Goal: Transaction & Acquisition: Purchase product/service

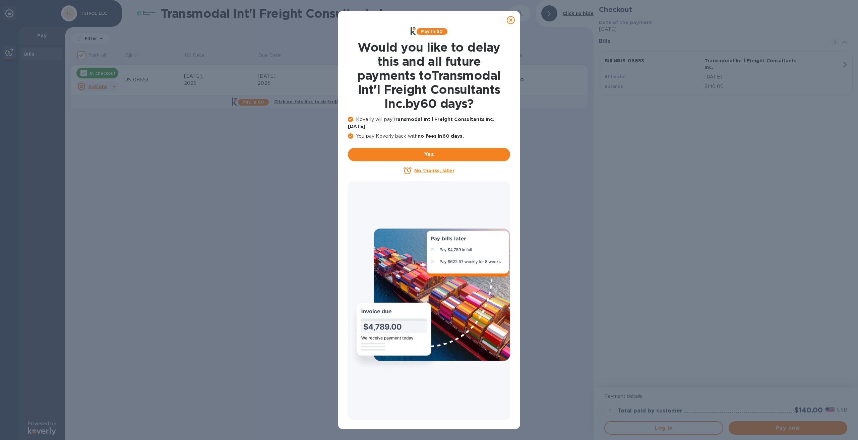
click at [512, 21] on icon at bounding box center [511, 20] width 8 height 8
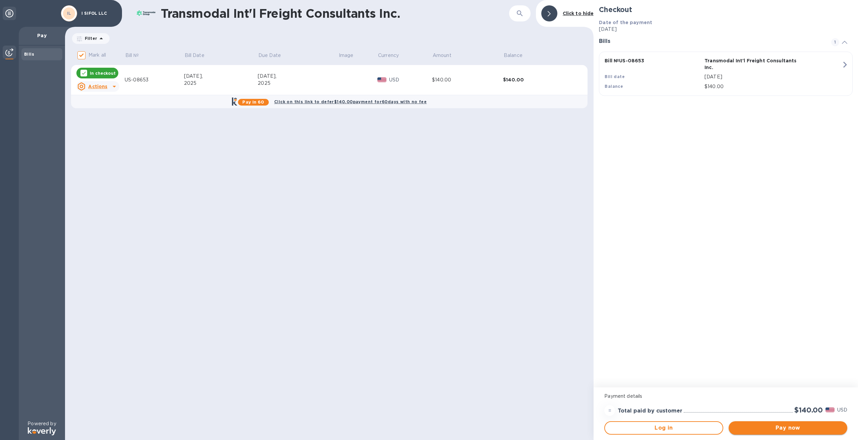
click at [799, 427] on span "Pay now" at bounding box center [788, 428] width 108 height 8
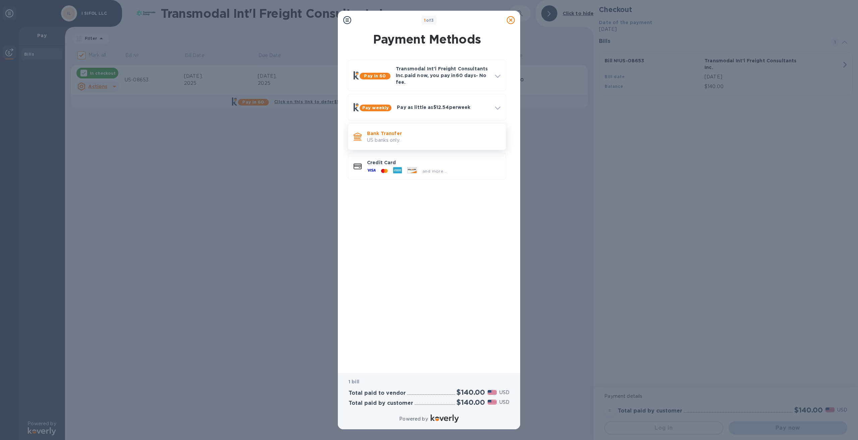
click at [396, 133] on p "Bank Transfer" at bounding box center [433, 133] width 133 height 7
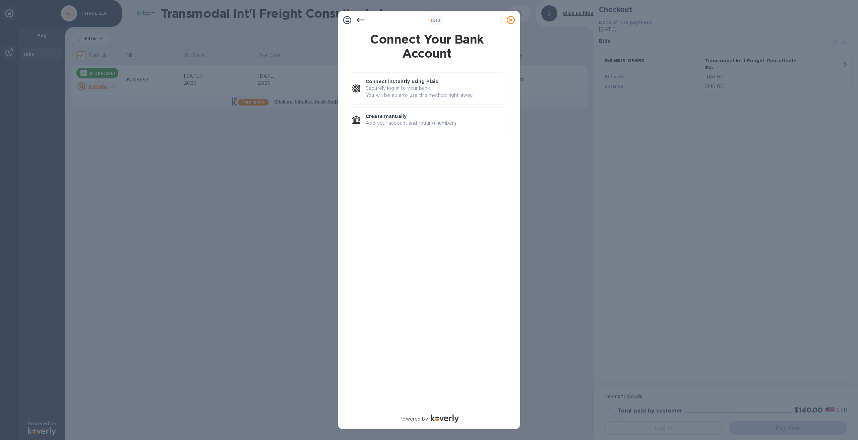
drag, startPoint x: 411, startPoint y: 119, endPoint x: 591, endPoint y: 185, distance: 192.0
click at [414, 122] on div "Create manually Add your account and routing numbers." at bounding box center [433, 119] width 141 height 19
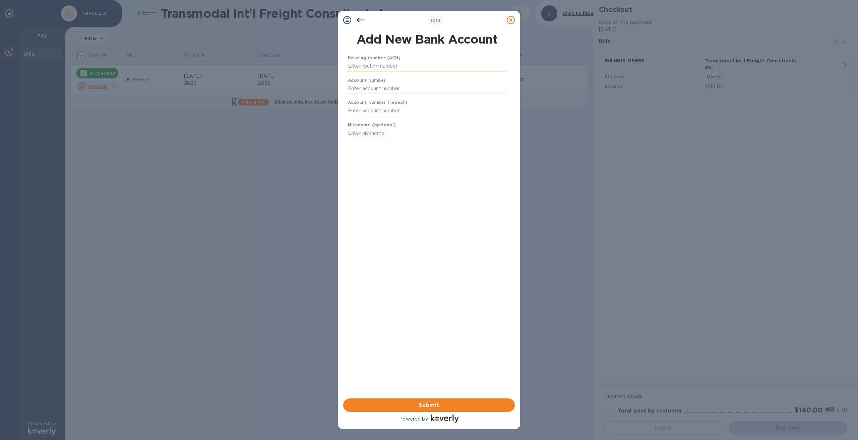
click at [413, 65] on input "text" at bounding box center [427, 66] width 158 height 10
click at [391, 64] on input "text" at bounding box center [427, 66] width 158 height 10
type input "021000021"
click at [406, 91] on div "Account number" at bounding box center [427, 93] width 164 height 22
click at [404, 95] on input "text" at bounding box center [427, 97] width 158 height 10
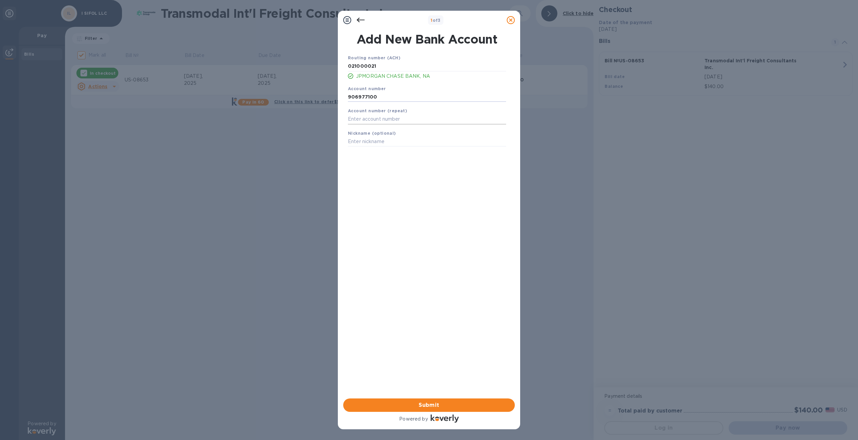
type input "906977100"
click at [406, 117] on input "text" at bounding box center [427, 119] width 158 height 10
type input "906977100"
click at [401, 140] on input "text" at bounding box center [427, 142] width 158 height 10
type input "Chase"
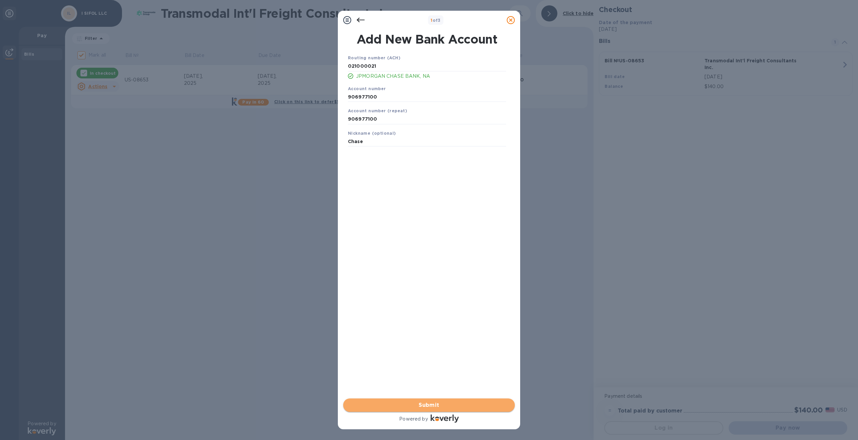
click at [448, 405] on span "Submit" at bounding box center [429, 405] width 161 height 8
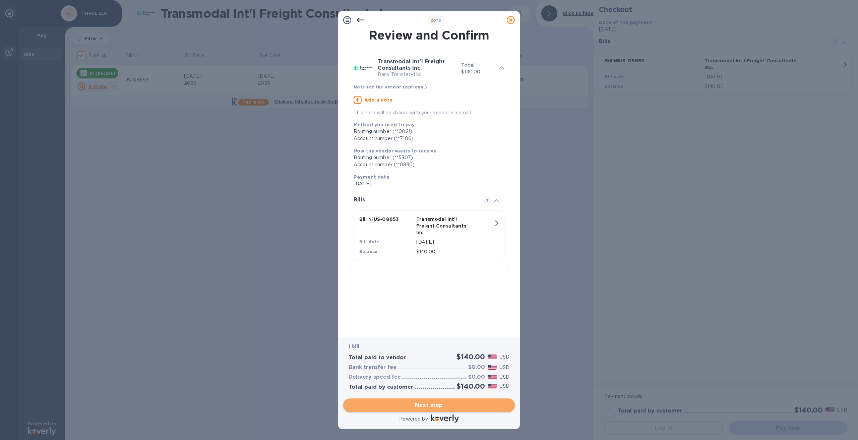
click at [434, 401] on span "Next step" at bounding box center [429, 405] width 161 height 8
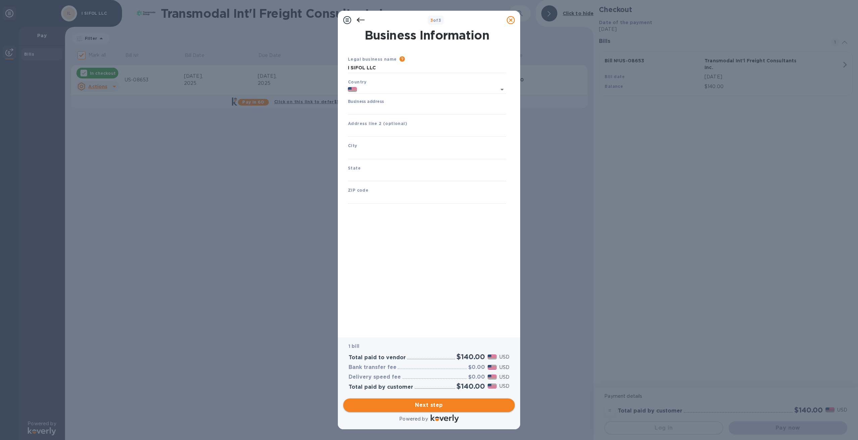
type input "[GEOGRAPHIC_DATA]"
click at [413, 108] on input "Business address" at bounding box center [427, 110] width 158 height 10
type input "[PERSON_NAME][EMAIL_ADDRESS][DOMAIN_NAME]"
click at [389, 131] on input "text" at bounding box center [427, 132] width 158 height 10
click at [388, 147] on div "City" at bounding box center [427, 150] width 164 height 22
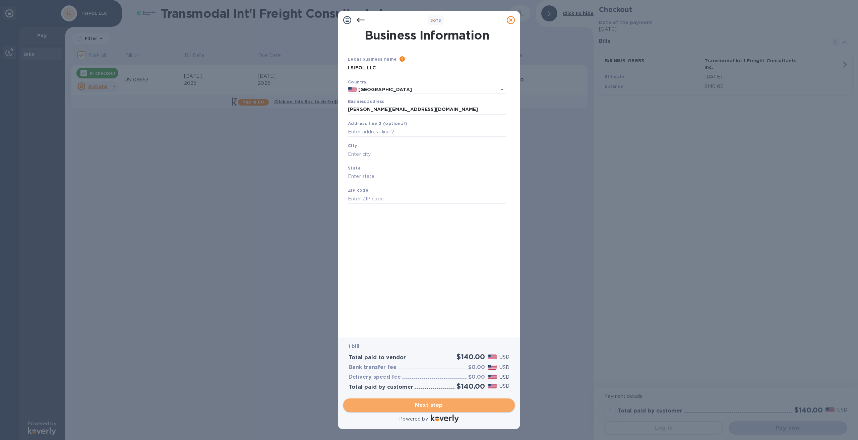
click at [436, 403] on span "Next step" at bounding box center [429, 405] width 161 height 8
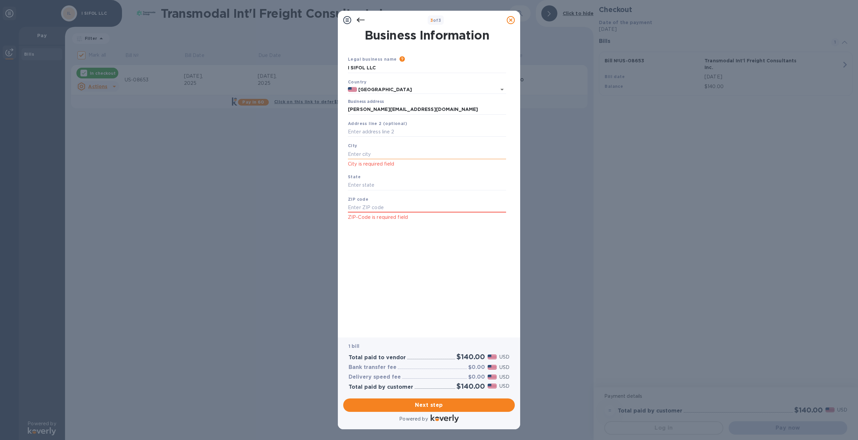
click at [368, 152] on input "text" at bounding box center [427, 154] width 158 height 10
type input "Lake Success"
type input "NY"
type input "11042"
click at [435, 403] on span "Next step" at bounding box center [429, 405] width 161 height 8
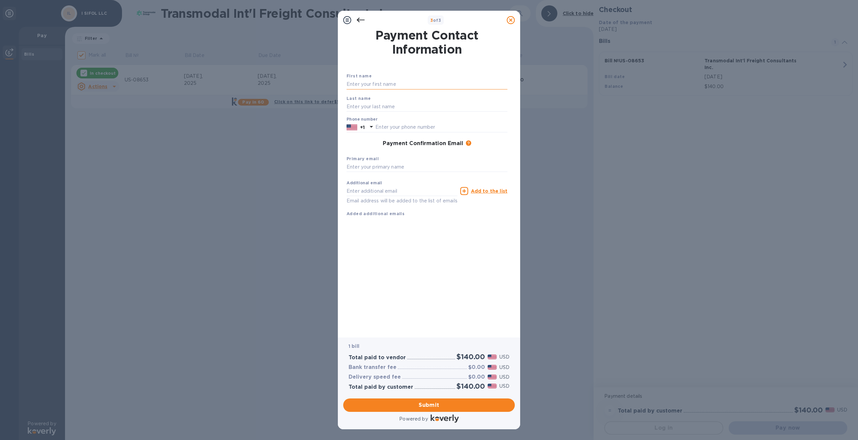
click at [421, 82] on input "text" at bounding box center [427, 84] width 161 height 10
type input "[PERSON_NAME]"
click at [417, 126] on input "text" at bounding box center [441, 127] width 132 height 10
type input "5162332002"
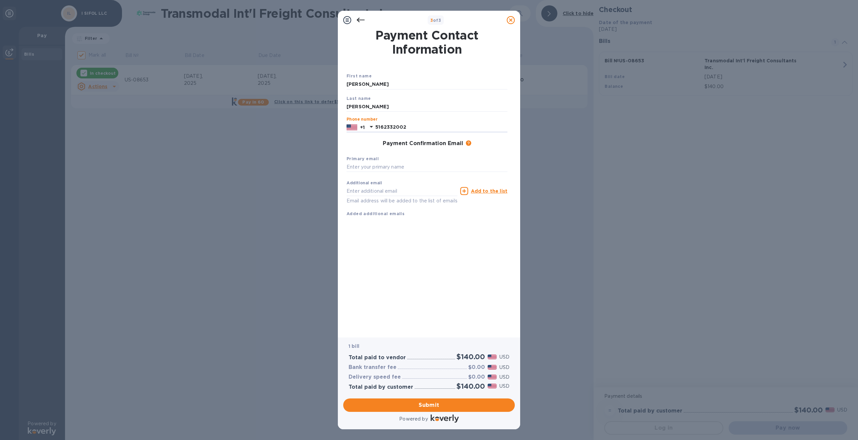
type input "[EMAIL_ADDRESS][DOMAIN_NAME]"
click at [369, 166] on input "text" at bounding box center [427, 167] width 161 height 10
type input "[PERSON_NAME][EMAIL_ADDRESS][DOMAIN_NAME]"
click at [420, 401] on span "Submit" at bounding box center [429, 405] width 161 height 8
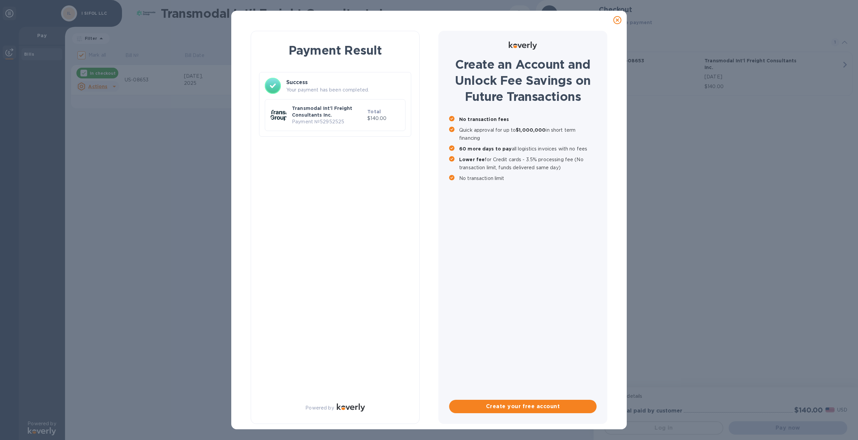
checkbox input "false"
